Goal: Communication & Community: Participate in discussion

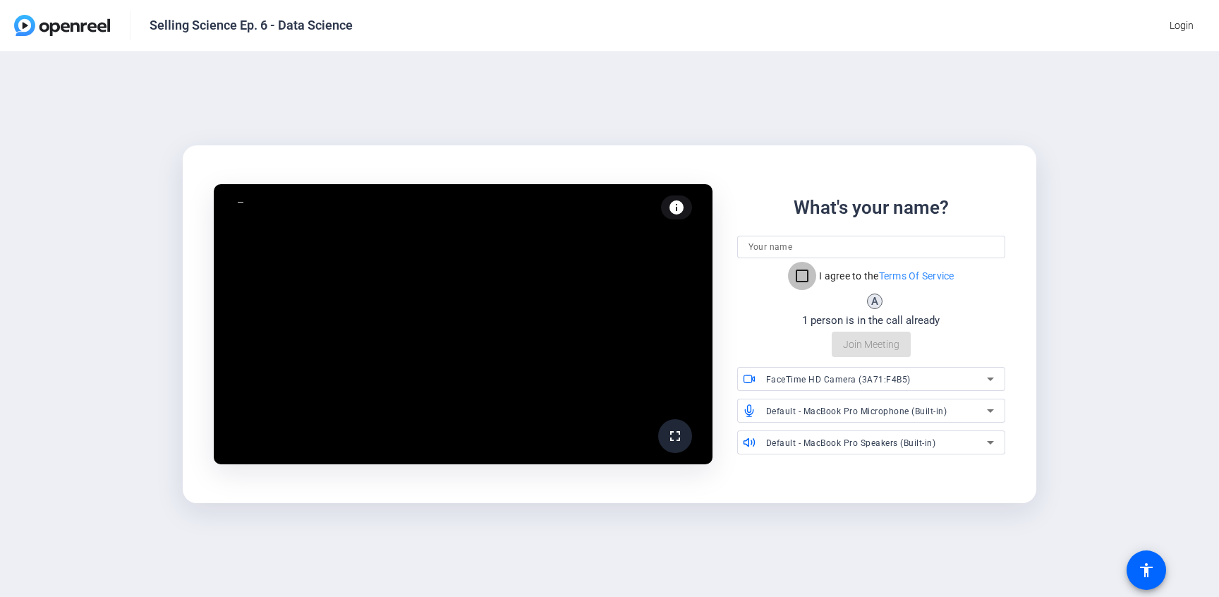
click at [798, 276] on input "I agree to the Terms Of Service" at bounding box center [802, 276] width 28 height 28
checkbox input "true"
click at [840, 249] on input at bounding box center [872, 247] width 246 height 17
type input "[PERSON_NAME]"
click at [794, 379] on span "FaceTime HD Camera (3A71:F4B5)" at bounding box center [838, 380] width 145 height 10
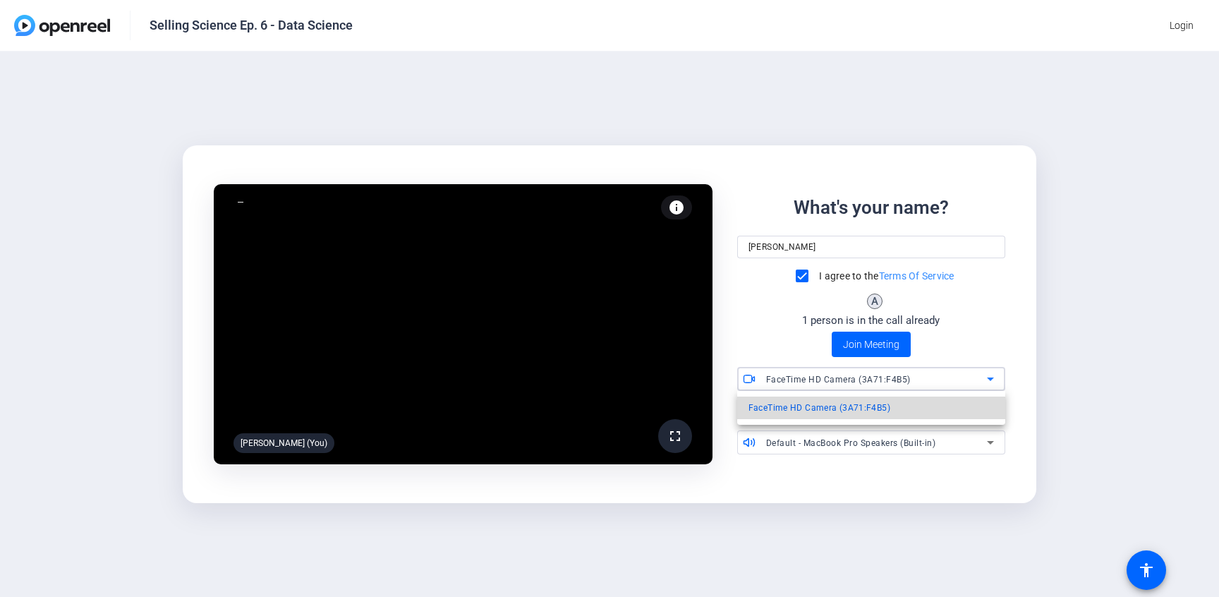
click at [794, 405] on span "FaceTime HD Camera (3A71:F4B5)" at bounding box center [820, 407] width 142 height 17
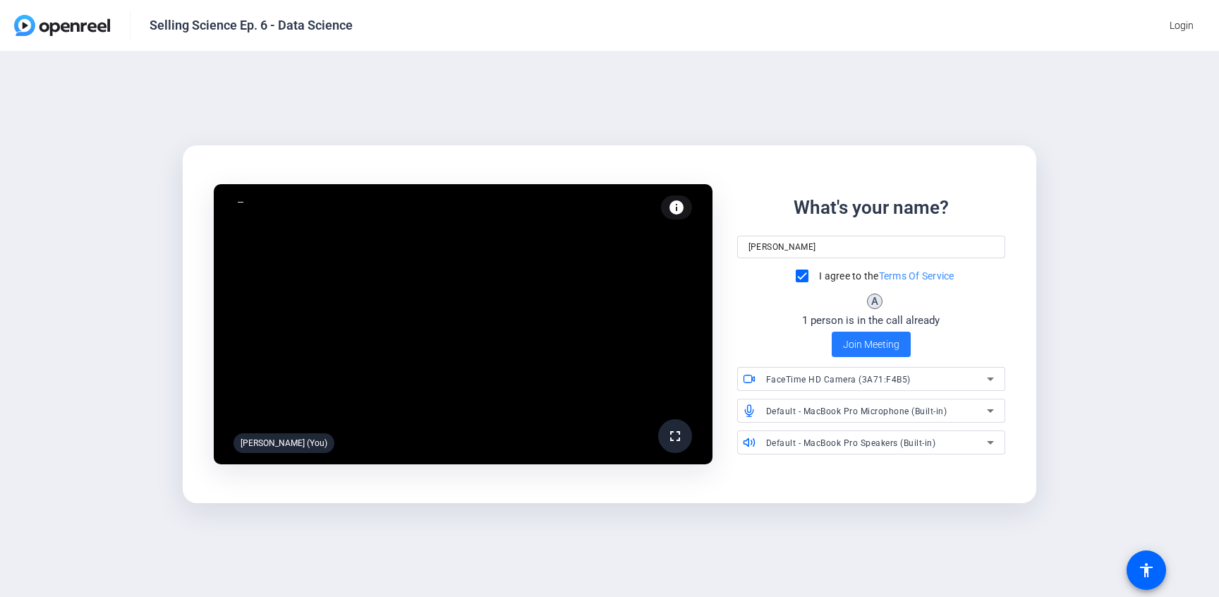
click at [855, 344] on span "Join Meeting" at bounding box center [871, 344] width 56 height 15
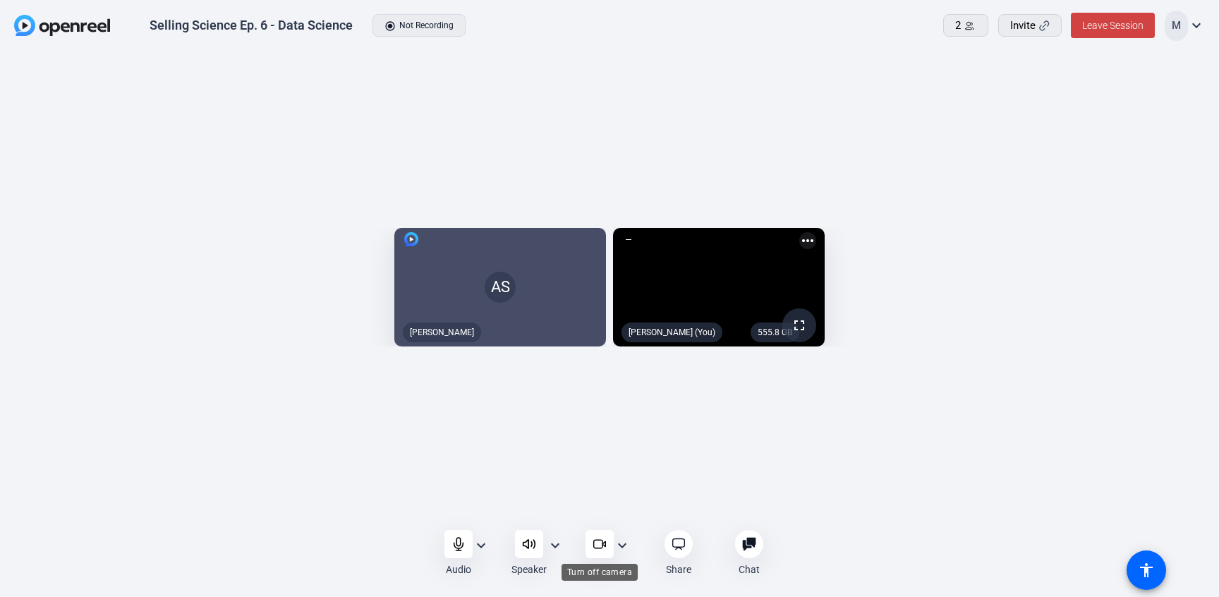
click at [605, 540] on icon at bounding box center [600, 544] width 14 height 14
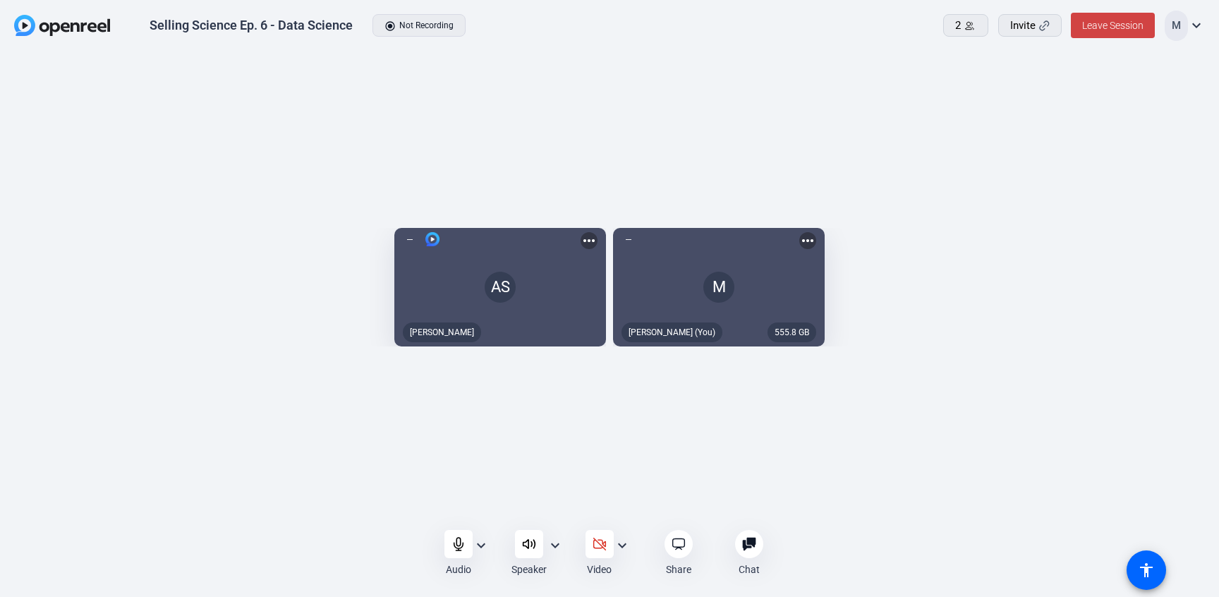
click at [482, 540] on mat-icon "expand_more" at bounding box center [481, 545] width 17 height 17
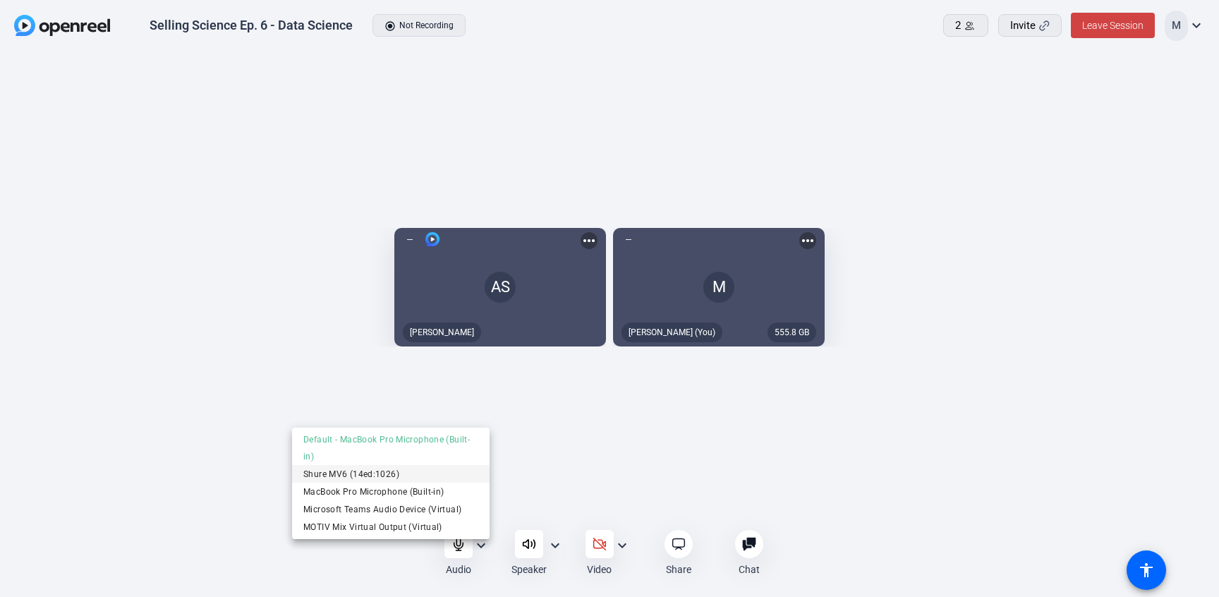
click at [449, 469] on span "Shure MV6 (14ed:1026)" at bounding box center [390, 473] width 175 height 17
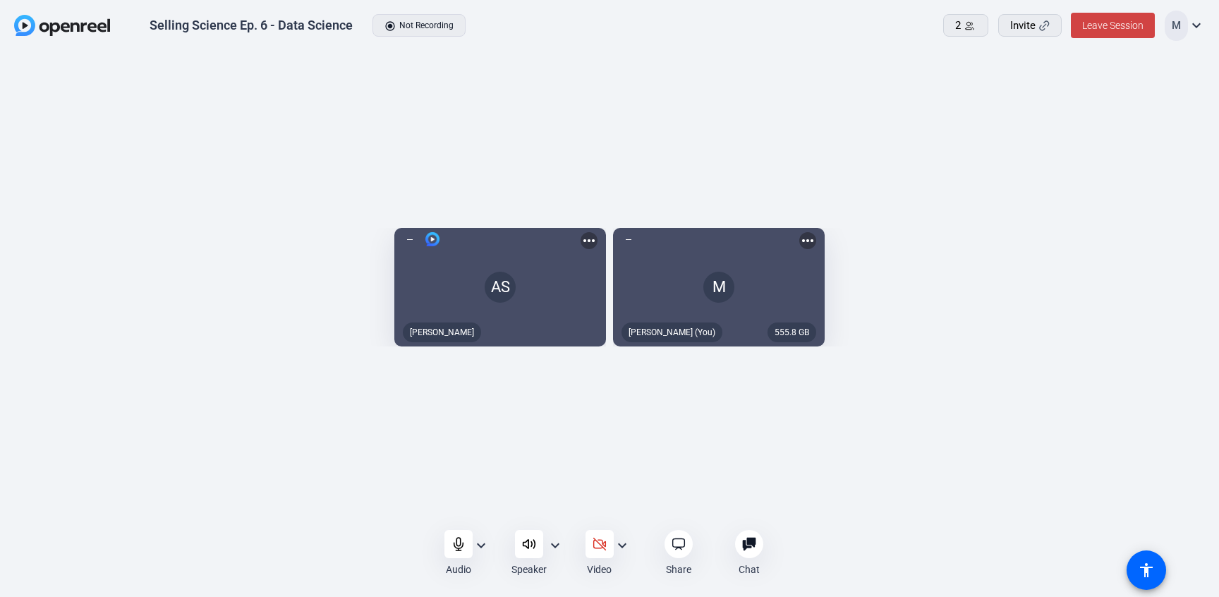
click at [482, 546] on mat-icon "expand_more" at bounding box center [481, 545] width 17 height 17
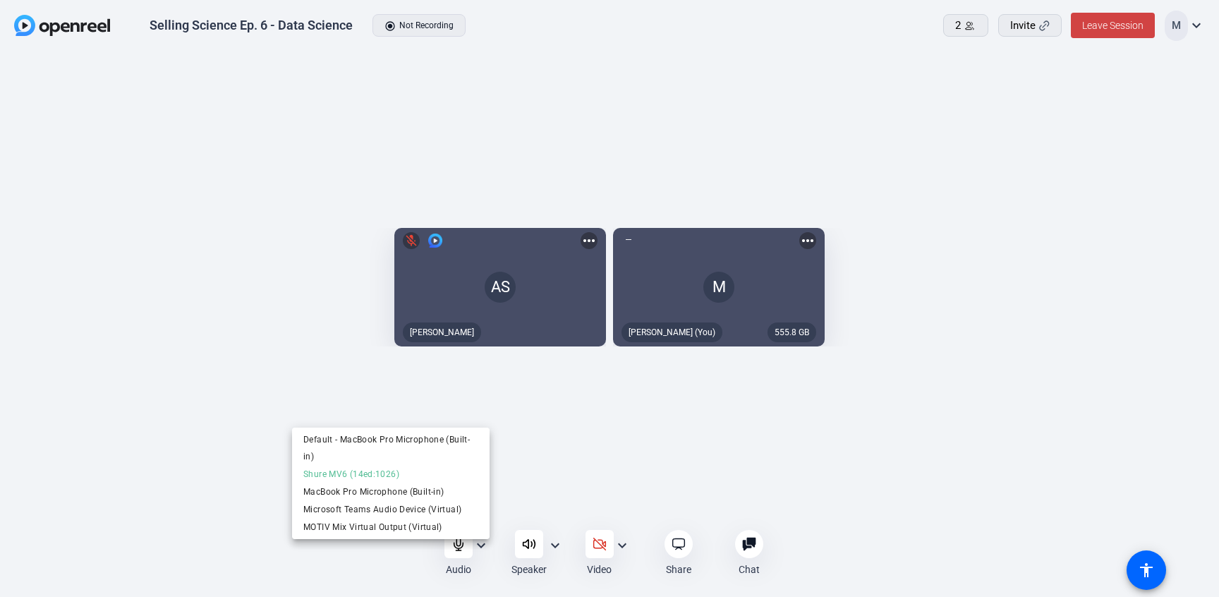
click at [550, 485] on div at bounding box center [609, 298] width 1219 height 597
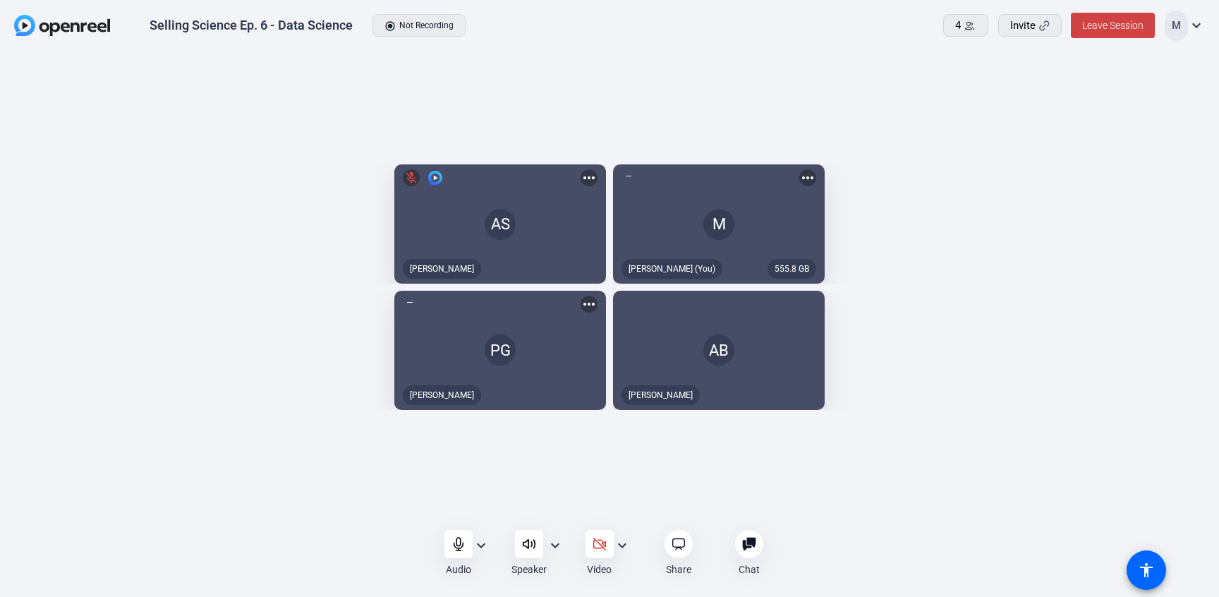
click at [585, 308] on mat-icon "more_horiz" at bounding box center [589, 304] width 17 height 17
click at [1063, 351] on div at bounding box center [609, 298] width 1219 height 597
click at [766, 550] on div "Chat 1" at bounding box center [749, 553] width 67 height 47
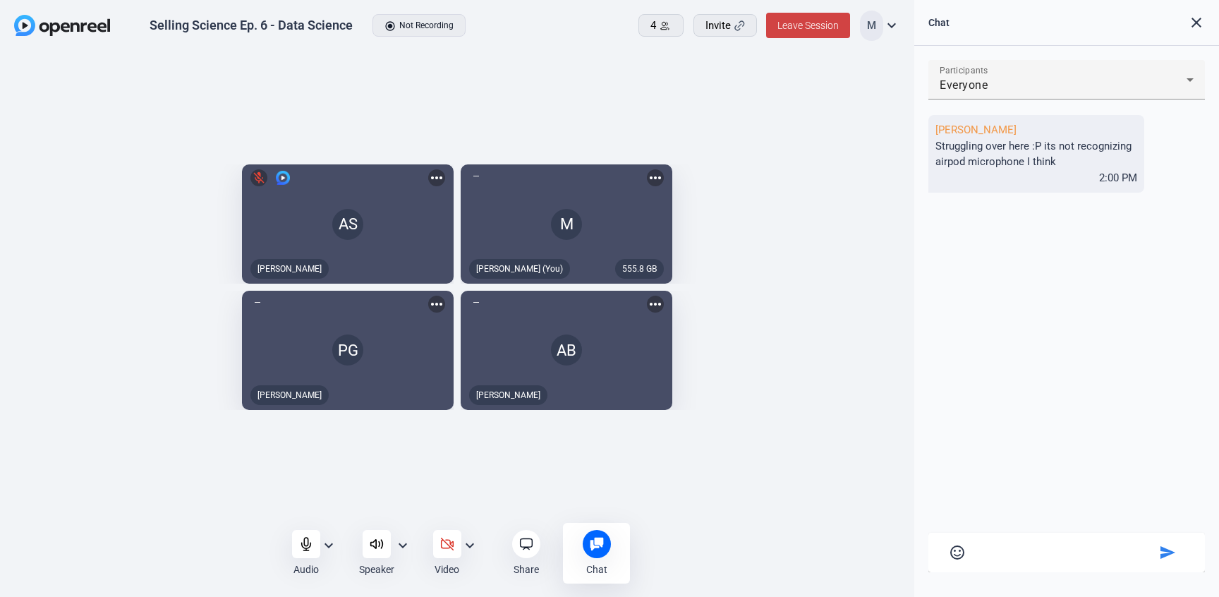
click at [1013, 553] on textarea at bounding box center [1067, 550] width 178 height 13
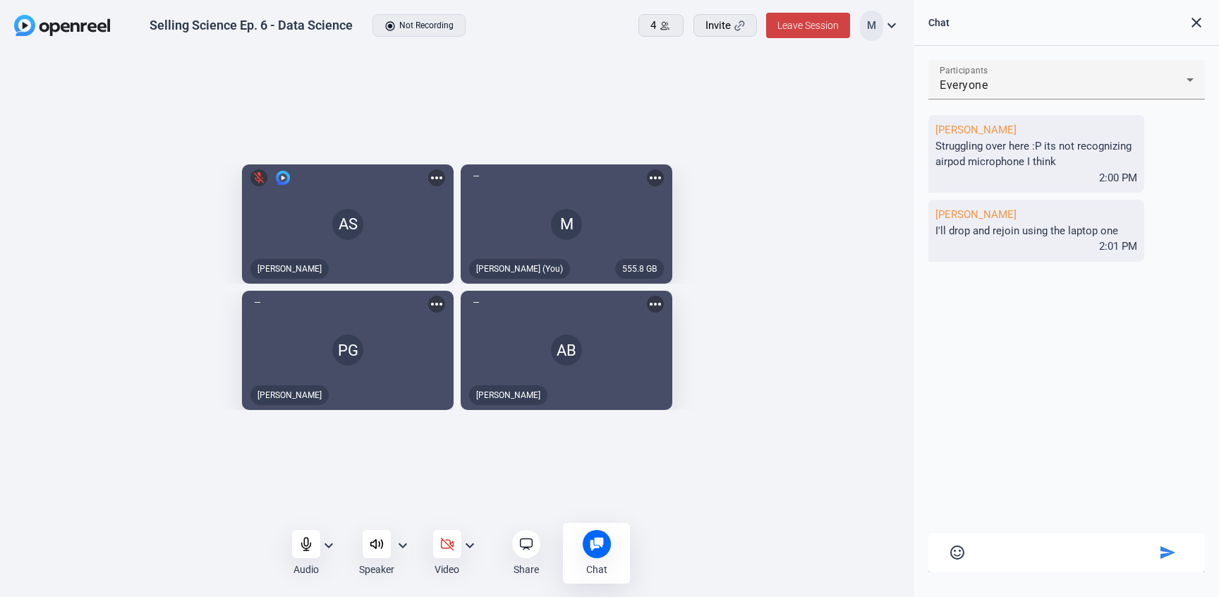
click at [1013, 551] on textarea at bounding box center [1067, 550] width 178 height 13
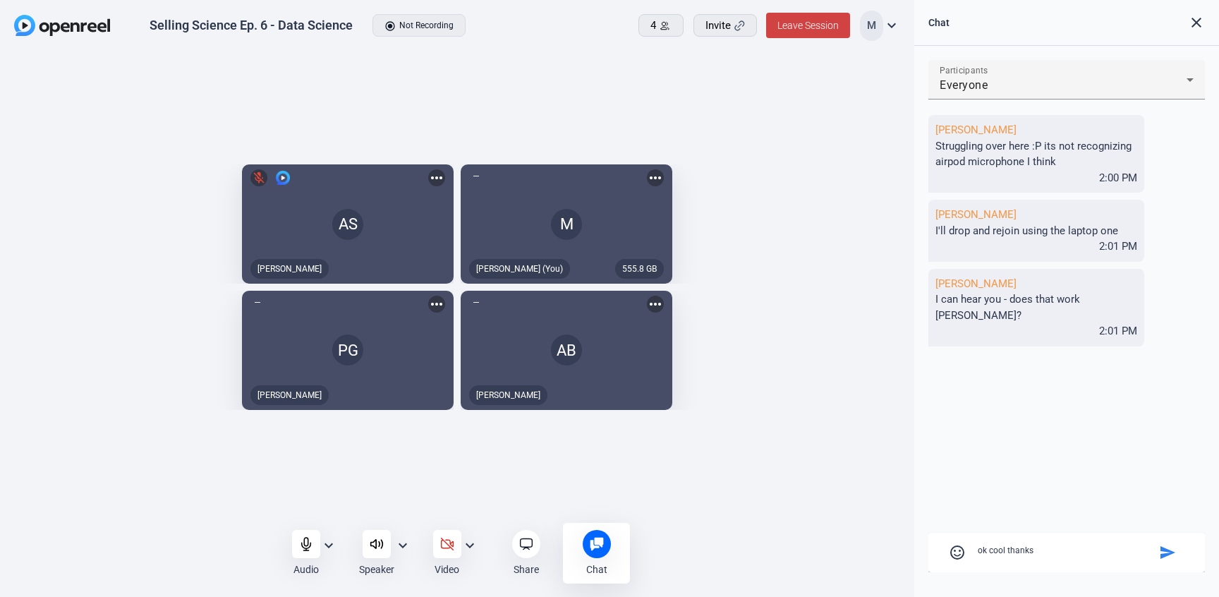
type textarea "ok cool thanks!"
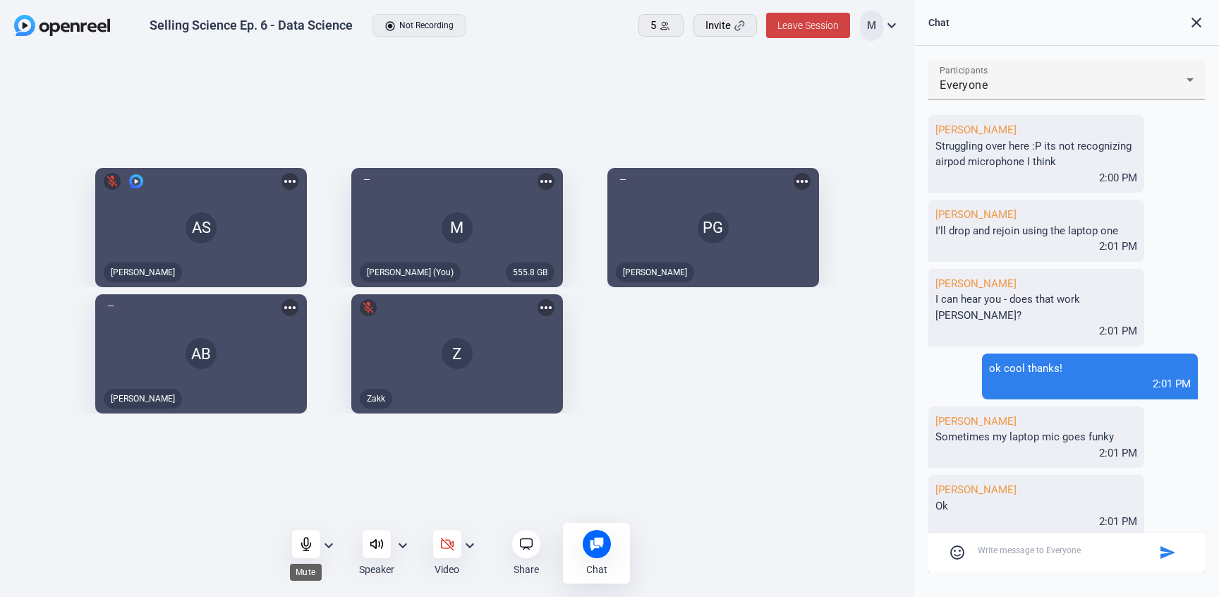
click at [306, 548] on icon at bounding box center [305, 544] width 9 height 13
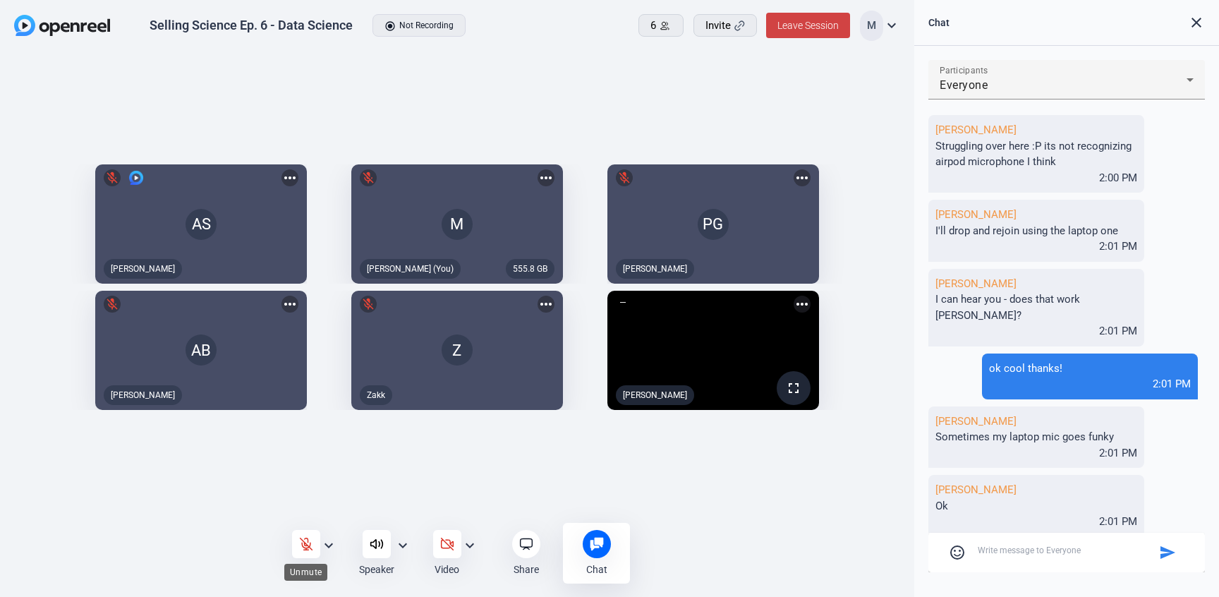
click at [308, 541] on icon at bounding box center [306, 544] width 14 height 14
click at [301, 543] on icon at bounding box center [305, 544] width 9 height 13
click at [305, 543] on icon at bounding box center [306, 544] width 12 height 12
click at [780, 498] on div "AS mic_off [PERSON_NAME] more_horiz 555.8 GB M [PERSON_NAME] (You) more_horiz P…" at bounding box center [457, 291] width 915 height 478
click at [331, 546] on mat-icon "expand_more" at bounding box center [328, 545] width 17 height 17
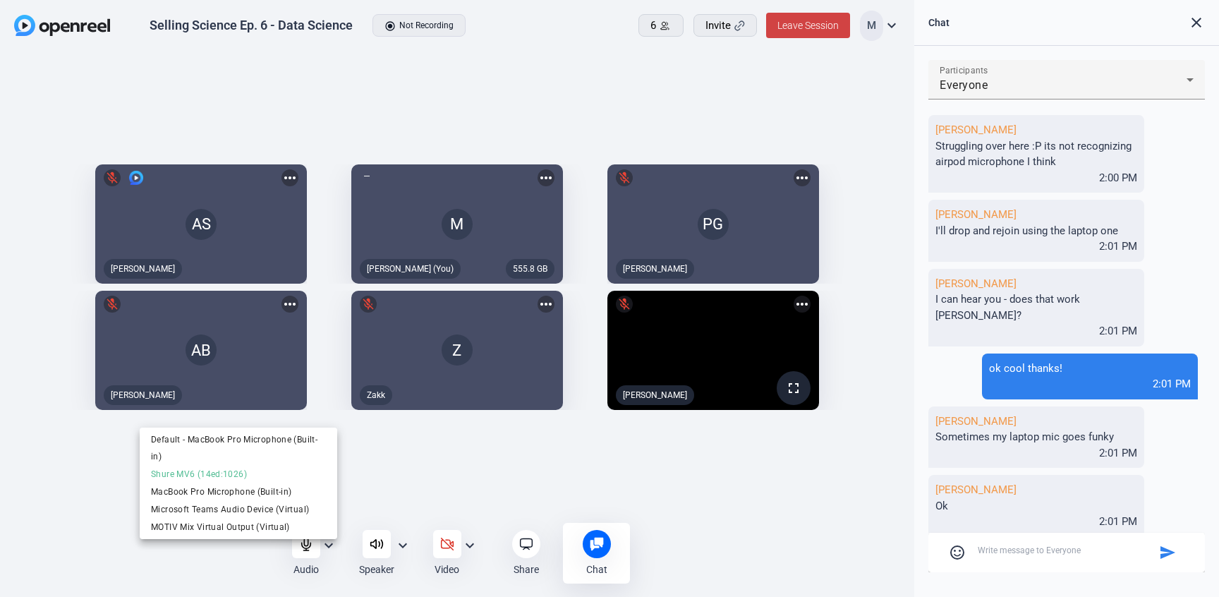
click at [331, 546] on div at bounding box center [609, 298] width 1219 height 597
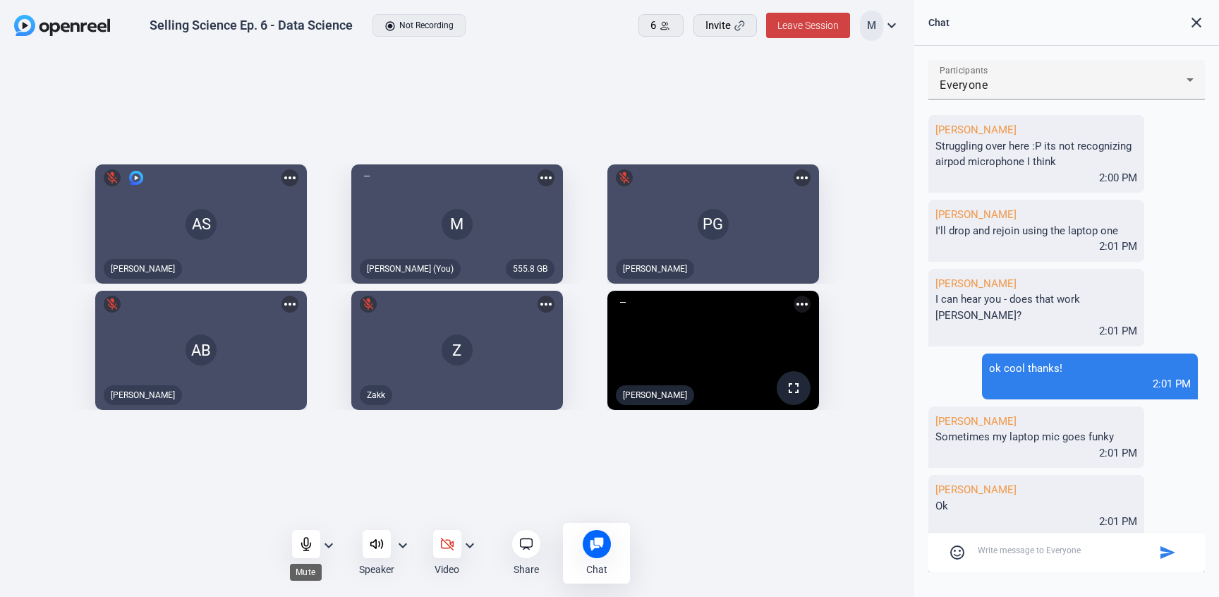
click at [304, 548] on icon at bounding box center [305, 544] width 9 height 13
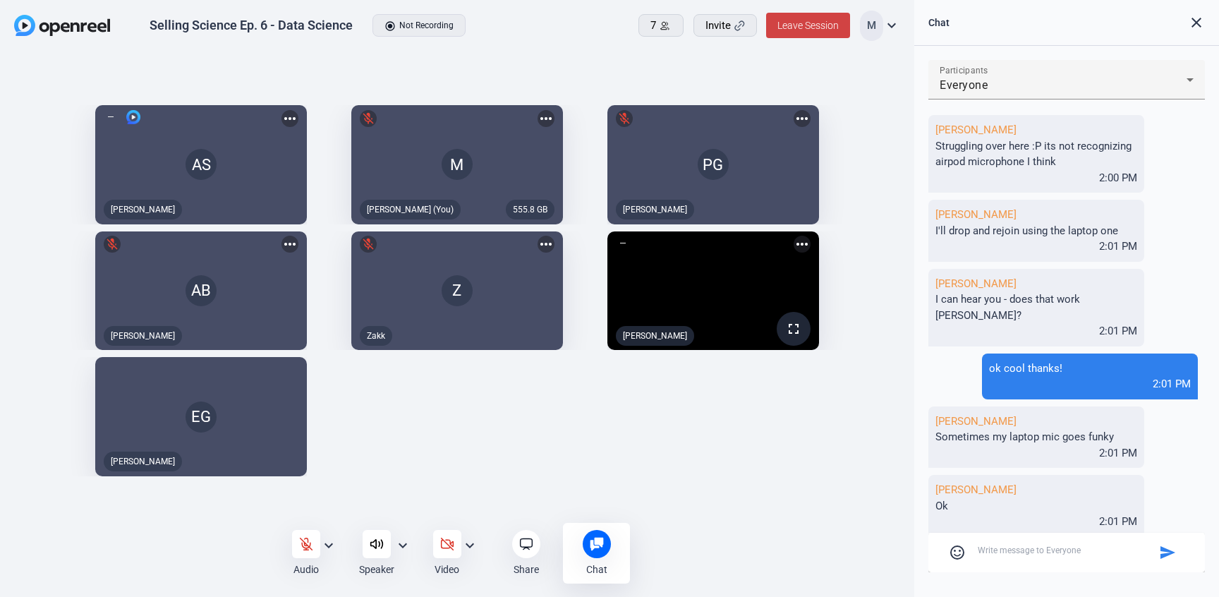
click at [303, 547] on icon at bounding box center [306, 544] width 12 height 12
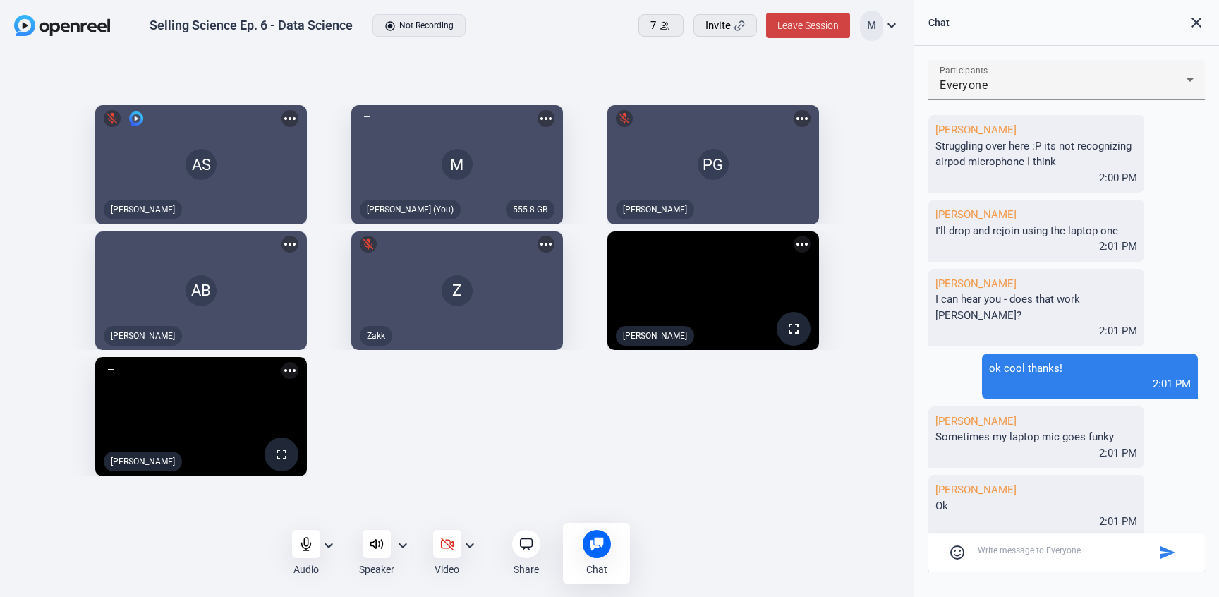
click at [1004, 544] on textarea at bounding box center [1067, 550] width 178 height 13
type textarea "[PERSON_NAME] can hear us?"
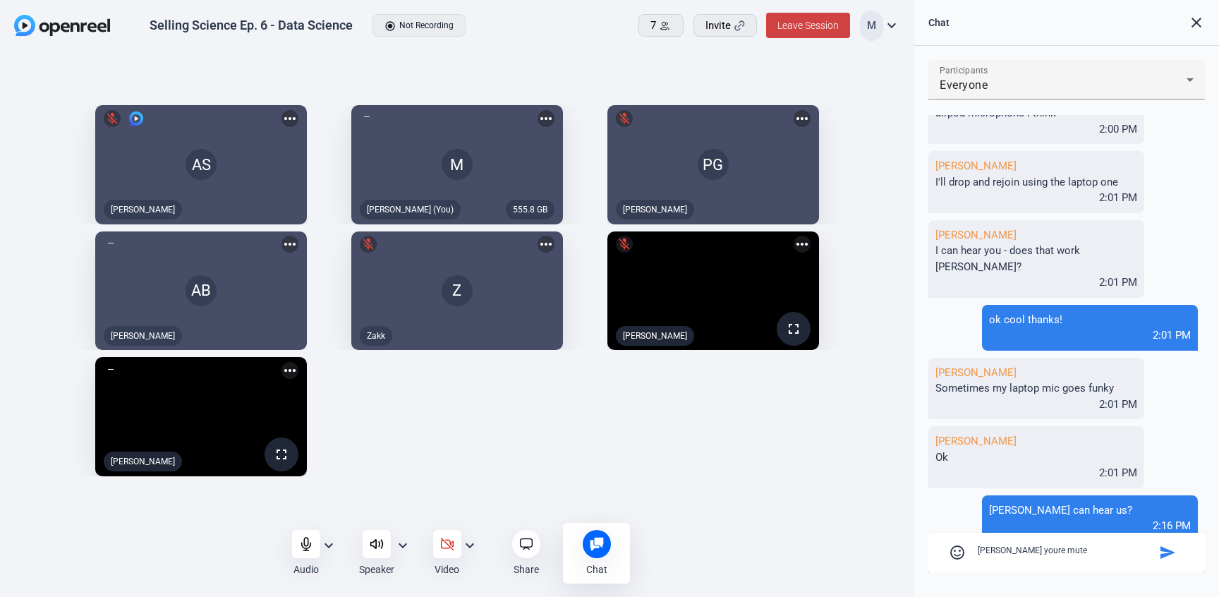
type textarea "[PERSON_NAME] youre muted"
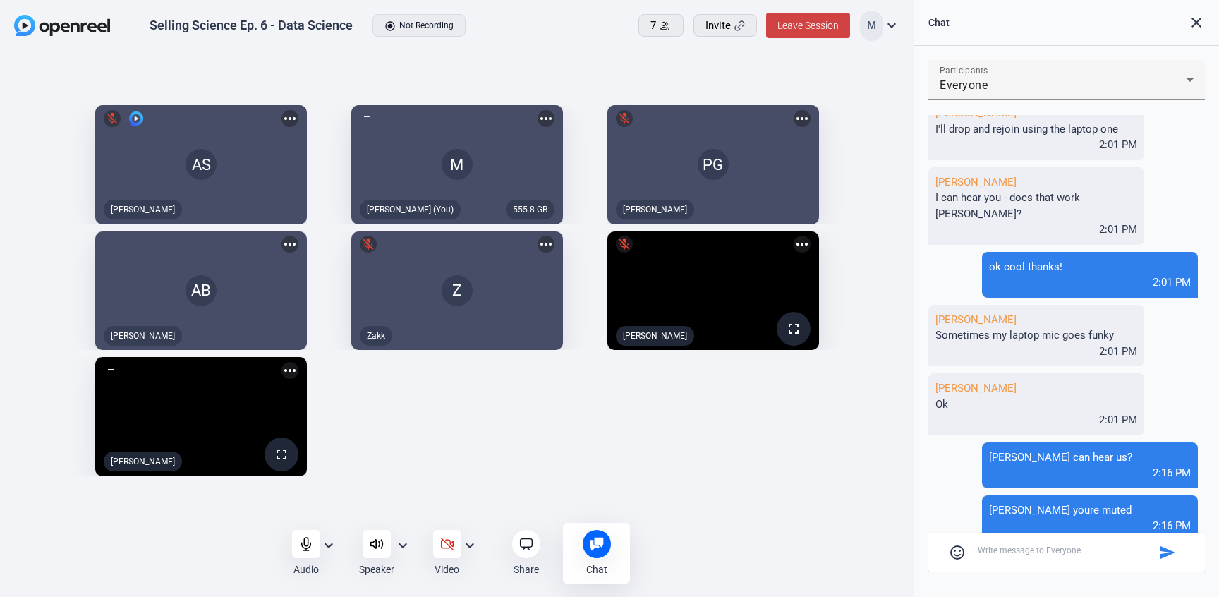
click at [626, 236] on mat-icon "mic_off" at bounding box center [624, 244] width 17 height 17
click at [811, 237] on mat-icon "more_horiz" at bounding box center [802, 244] width 17 height 17
click at [896, 237] on div at bounding box center [609, 298] width 1219 height 597
click at [1012, 551] on textarea at bounding box center [1067, 550] width 178 height 13
click at [508, 432] on div "AS mic_off [PERSON_NAME] more_horiz 555.8 GB M [PERSON_NAME] (You) more_horiz P…" at bounding box center [457, 290] width 886 height 385
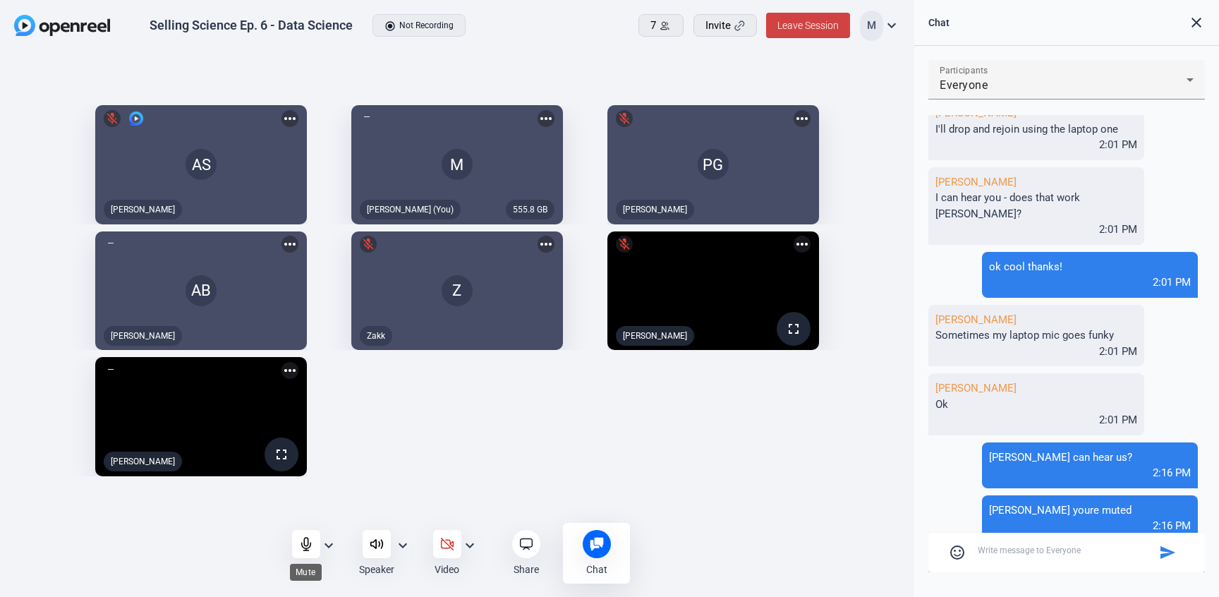
click at [306, 546] on icon at bounding box center [306, 544] width 14 height 14
click at [305, 557] on div at bounding box center [306, 544] width 28 height 28
click at [1196, 23] on mat-icon "close" at bounding box center [1196, 22] width 17 height 17
